Goal: Task Accomplishment & Management: Use online tool/utility

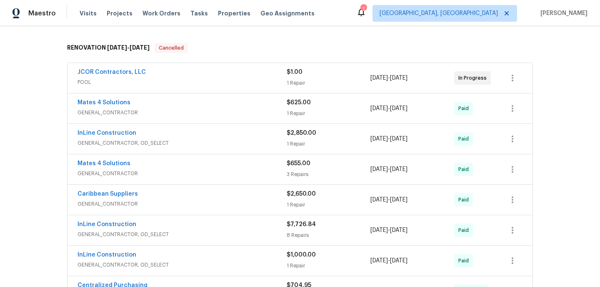
scroll to position [182, 0]
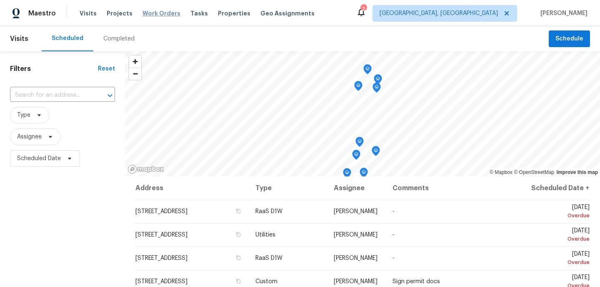
click at [159, 13] on span "Work Orders" at bounding box center [161, 13] width 38 height 8
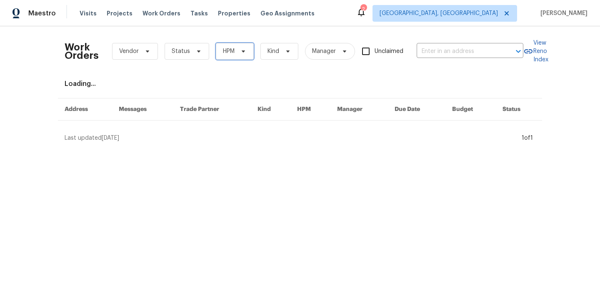
click at [243, 55] on span "HPM" at bounding box center [235, 51] width 38 height 17
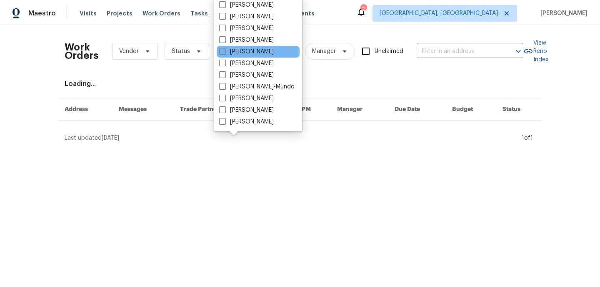
click at [225, 50] on span at bounding box center [222, 51] width 7 height 7
click at [225, 50] on input "[PERSON_NAME]" at bounding box center [221, 49] width 5 height 5
checkbox input "true"
